Goal: Transaction & Acquisition: Download file/media

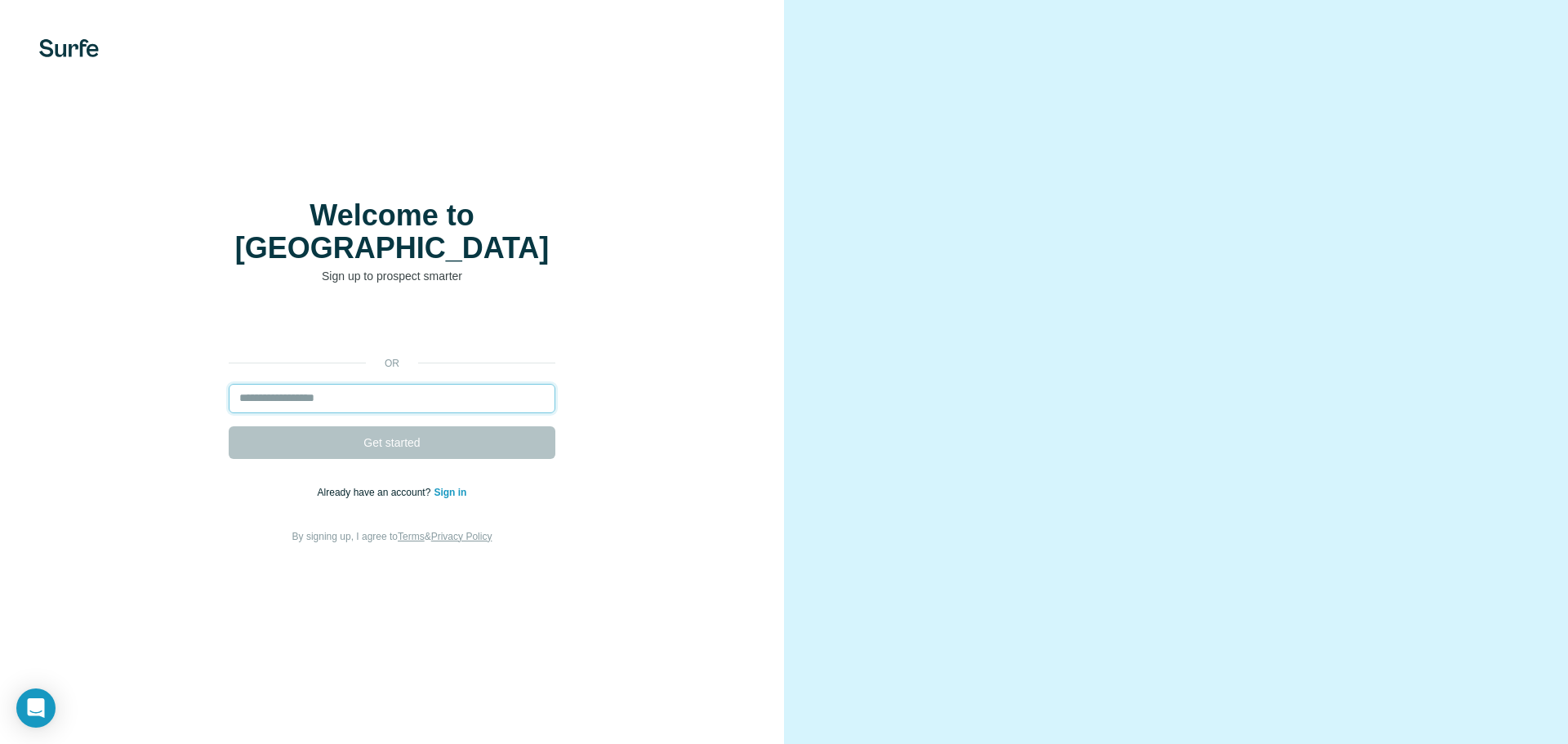
click at [403, 384] on input "email" at bounding box center [392, 399] width 327 height 29
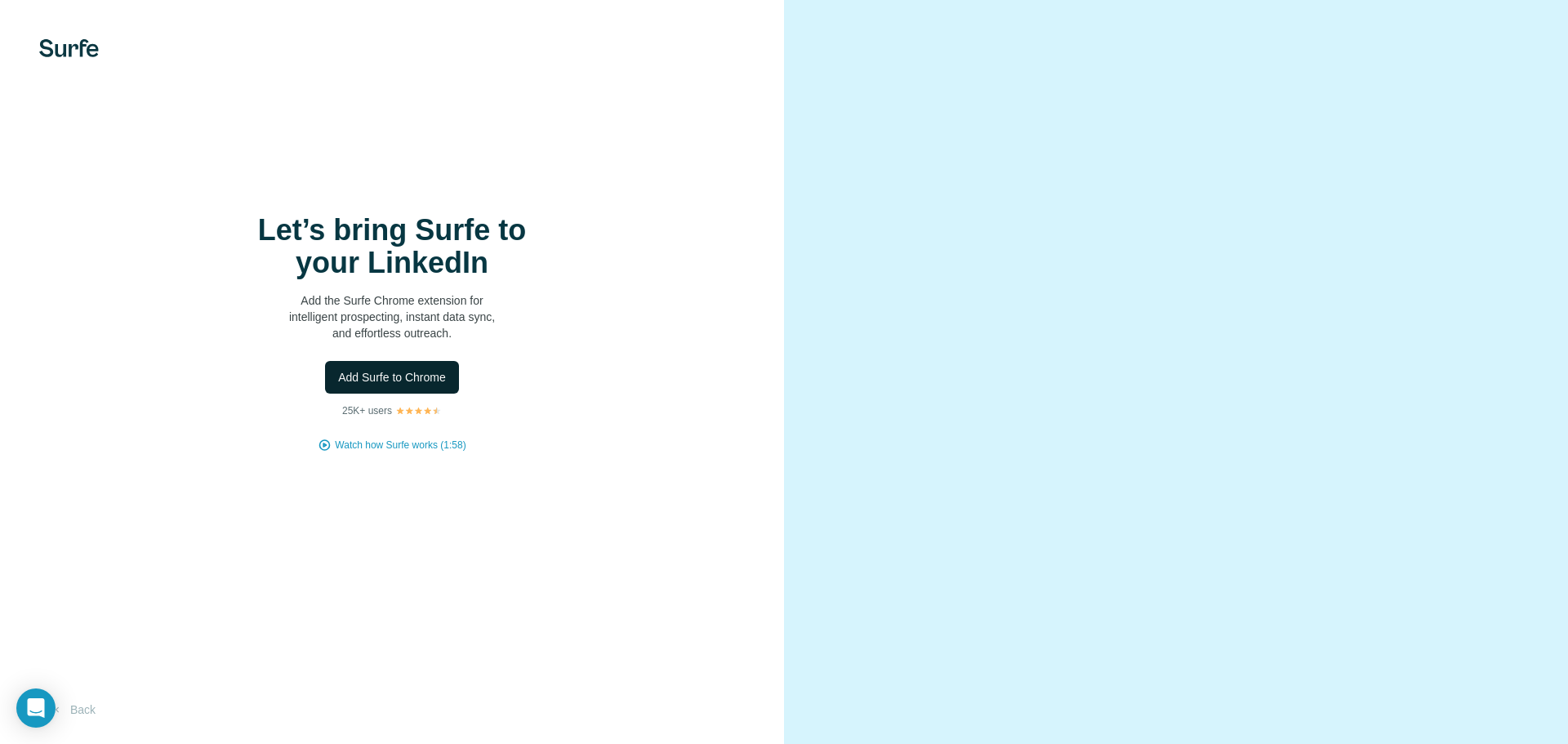
click at [435, 390] on button "Add Surfe to Chrome" at bounding box center [392, 378] width 134 height 33
